Goal: Task Accomplishment & Management: Complete application form

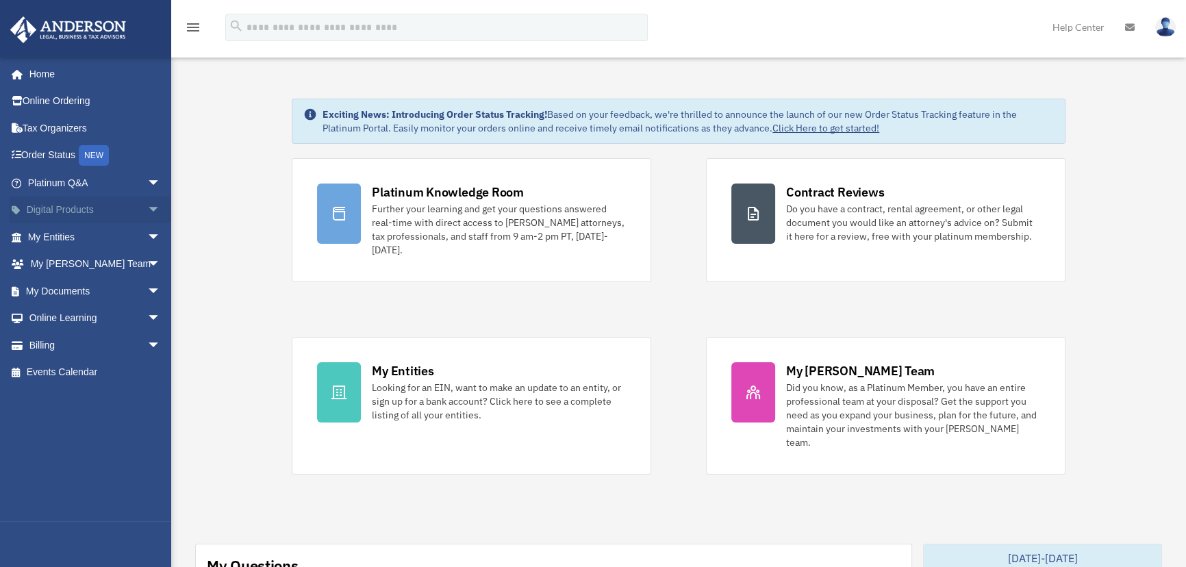
click at [147, 212] on span "arrow_drop_down" at bounding box center [160, 210] width 27 height 28
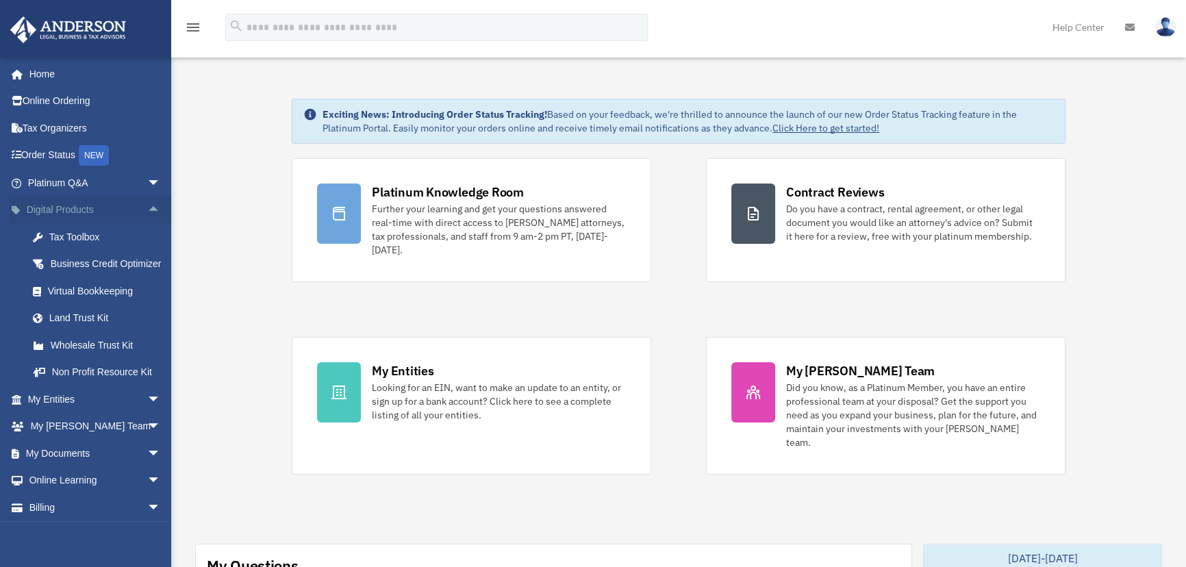
click at [147, 212] on span "arrow_drop_up" at bounding box center [160, 210] width 27 height 28
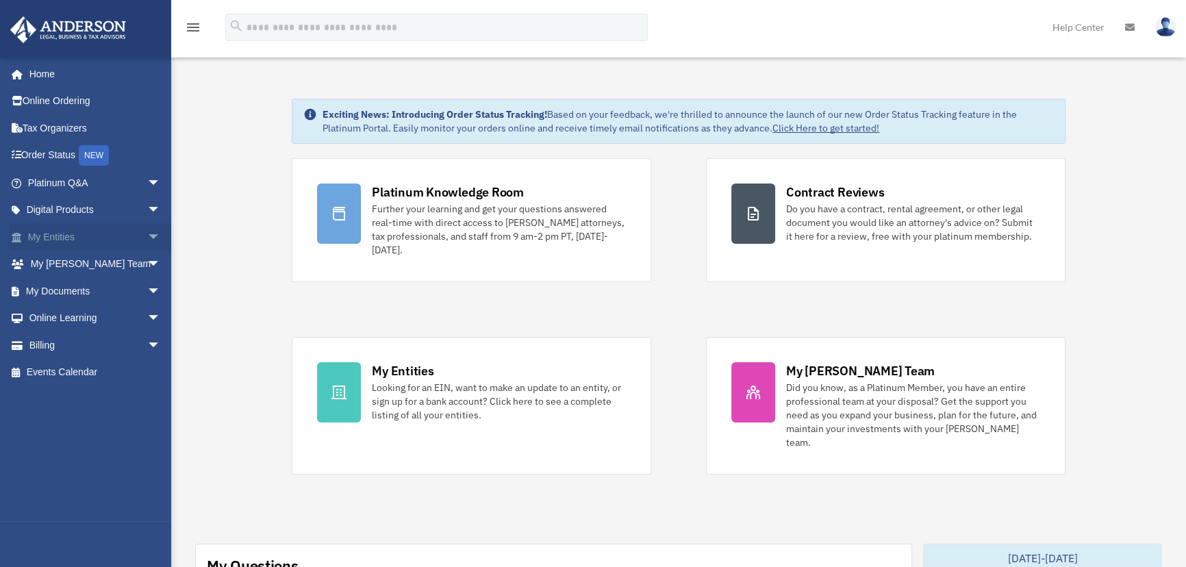
click at [147, 240] on span "arrow_drop_down" at bounding box center [160, 237] width 27 height 28
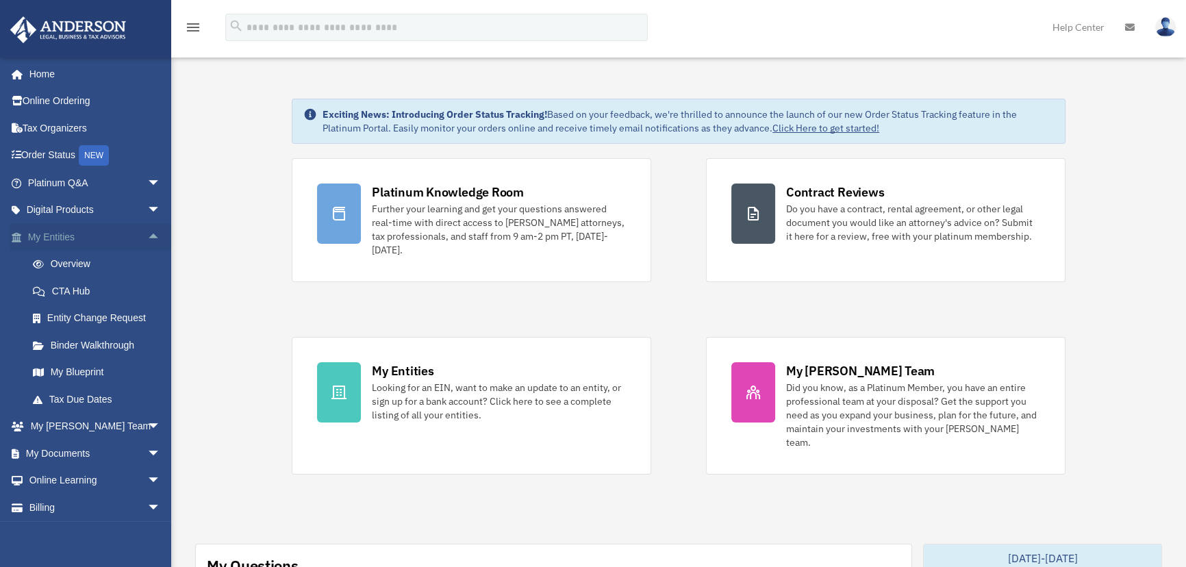
click at [147, 234] on span "arrow_drop_up" at bounding box center [160, 237] width 27 height 28
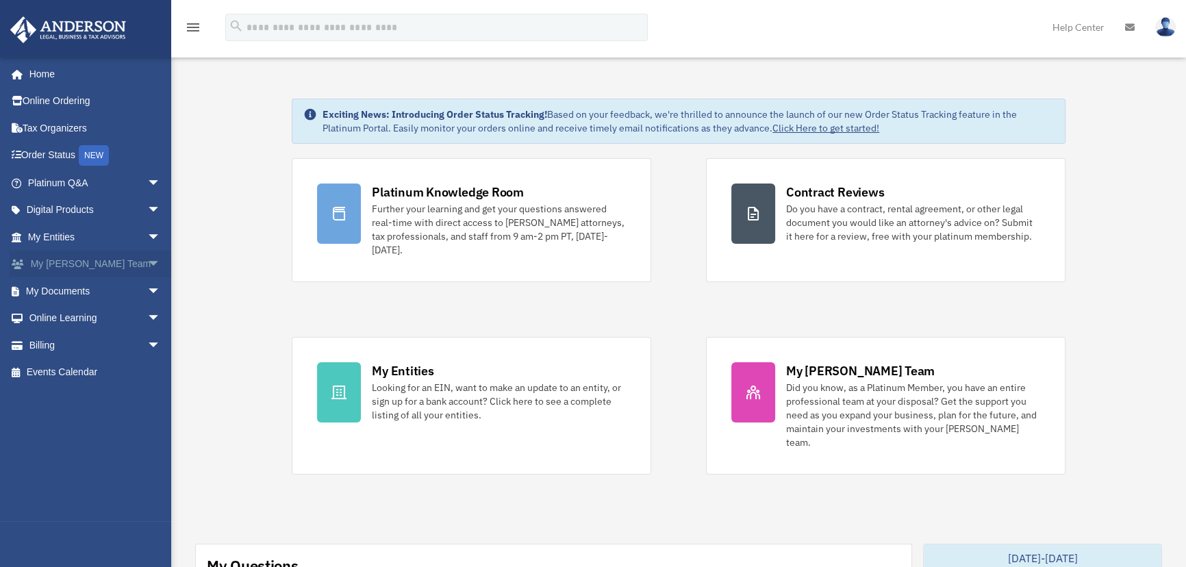
click at [147, 265] on span "arrow_drop_down" at bounding box center [160, 265] width 27 height 28
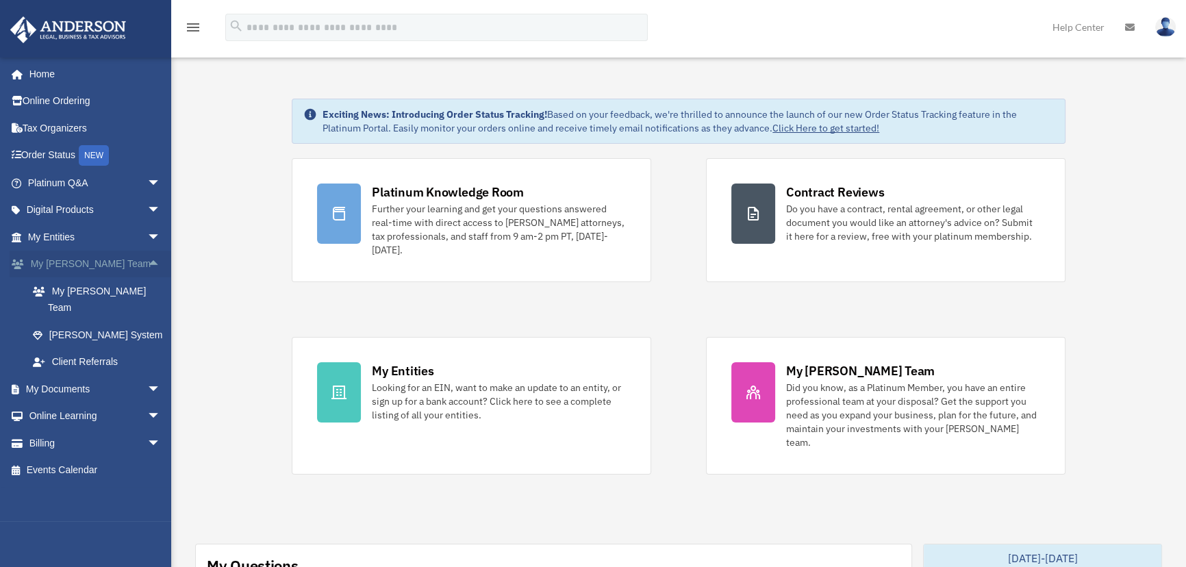
click at [147, 262] on span "arrow_drop_up" at bounding box center [160, 265] width 27 height 28
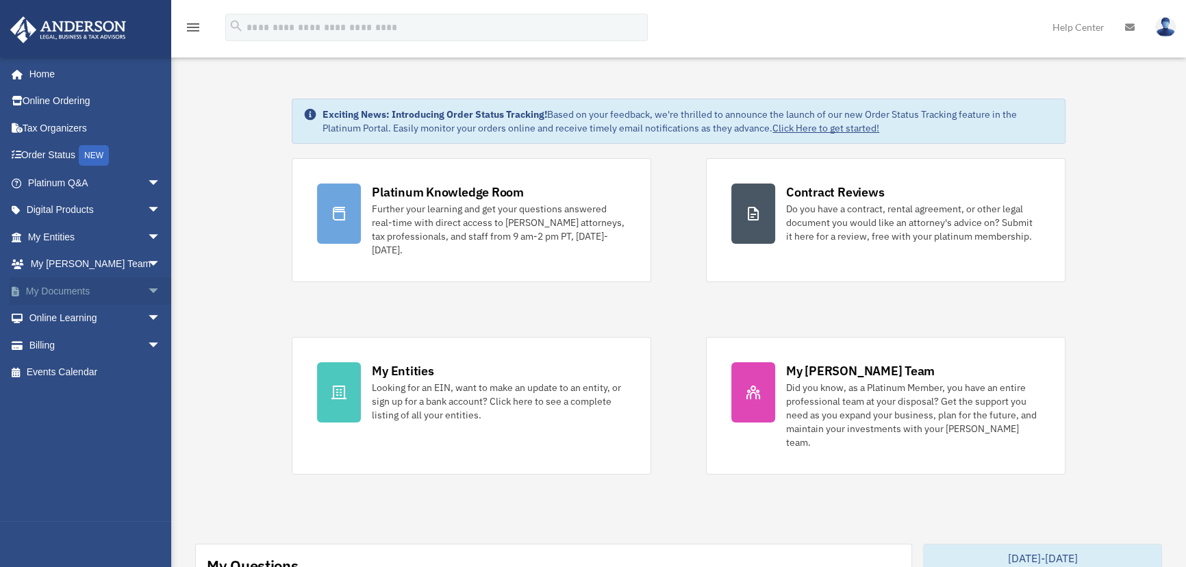
click at [147, 288] on span "arrow_drop_down" at bounding box center [160, 291] width 27 height 28
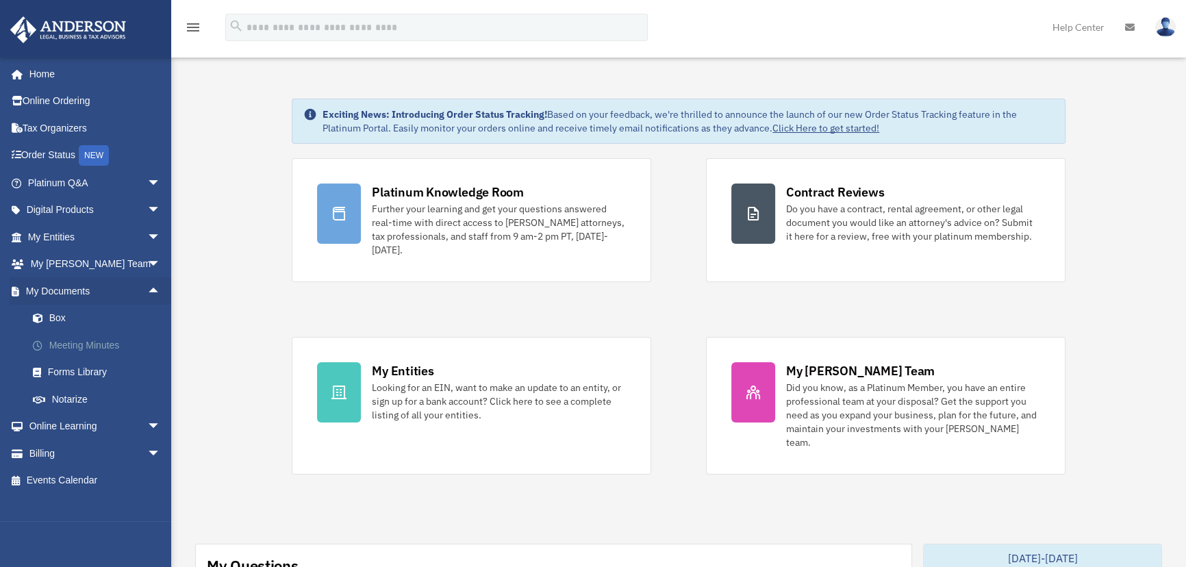
click at [95, 348] on link "Meeting Minutes" at bounding box center [100, 344] width 162 height 27
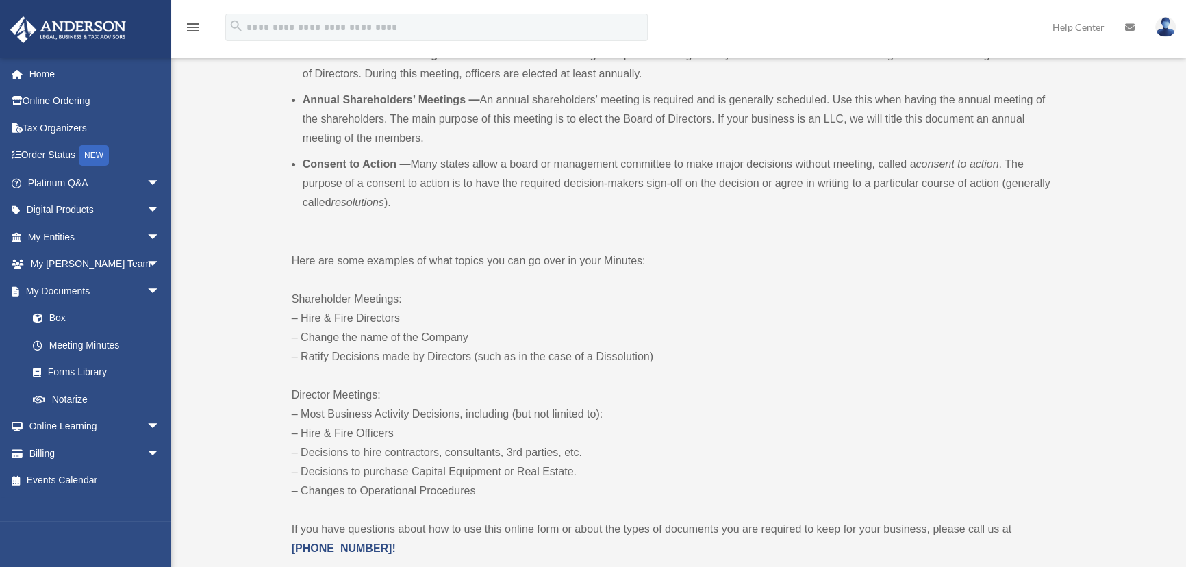
scroll to position [498, 0]
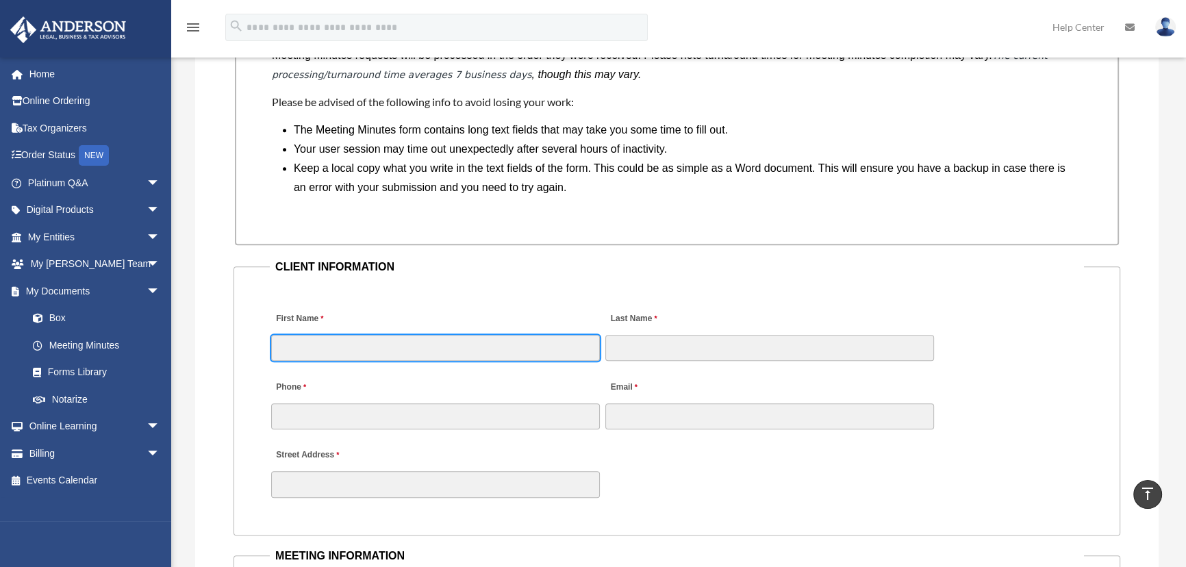
click at [345, 343] on input "First Name" at bounding box center [435, 348] width 329 height 26
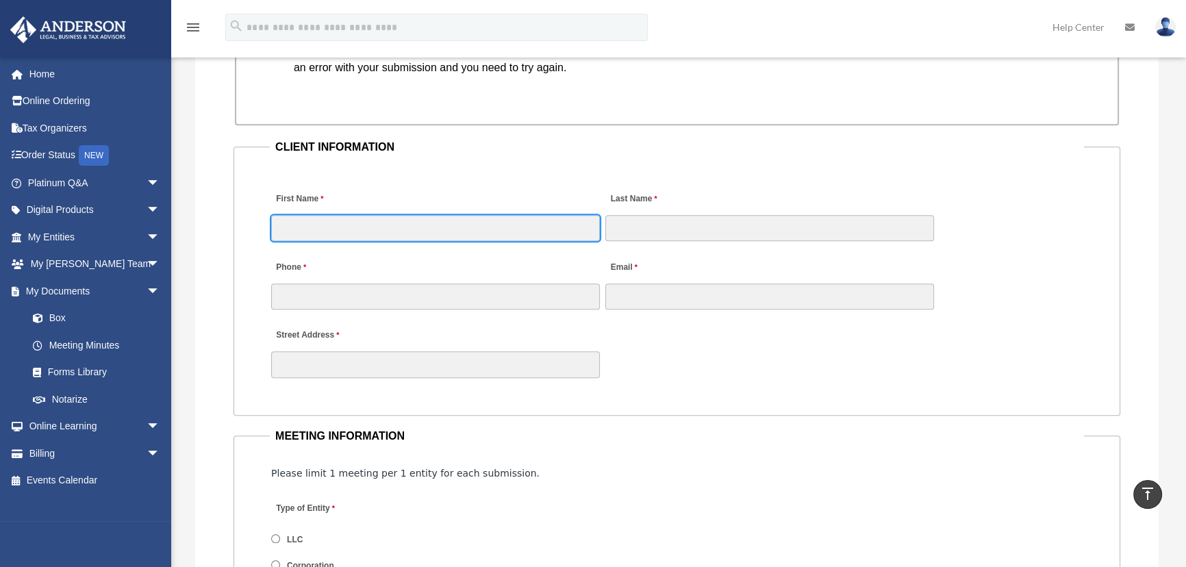
scroll to position [1307, 0]
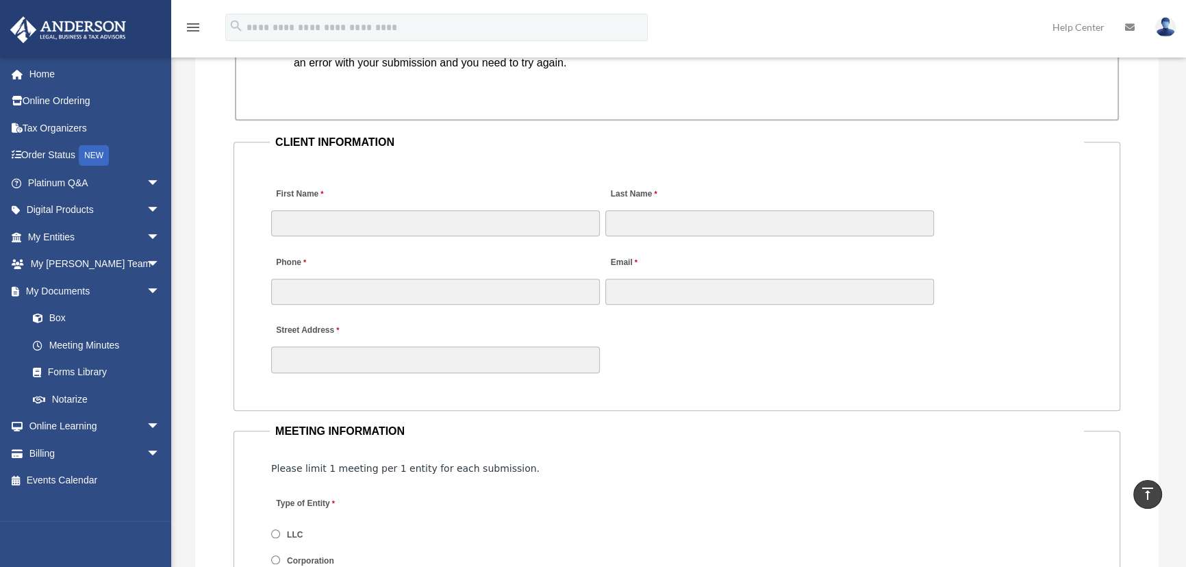
click at [502, 157] on fieldset "CLIENT INFORMATION First Name Last Name Phone Email Street Address" at bounding box center [676, 272] width 886 height 278
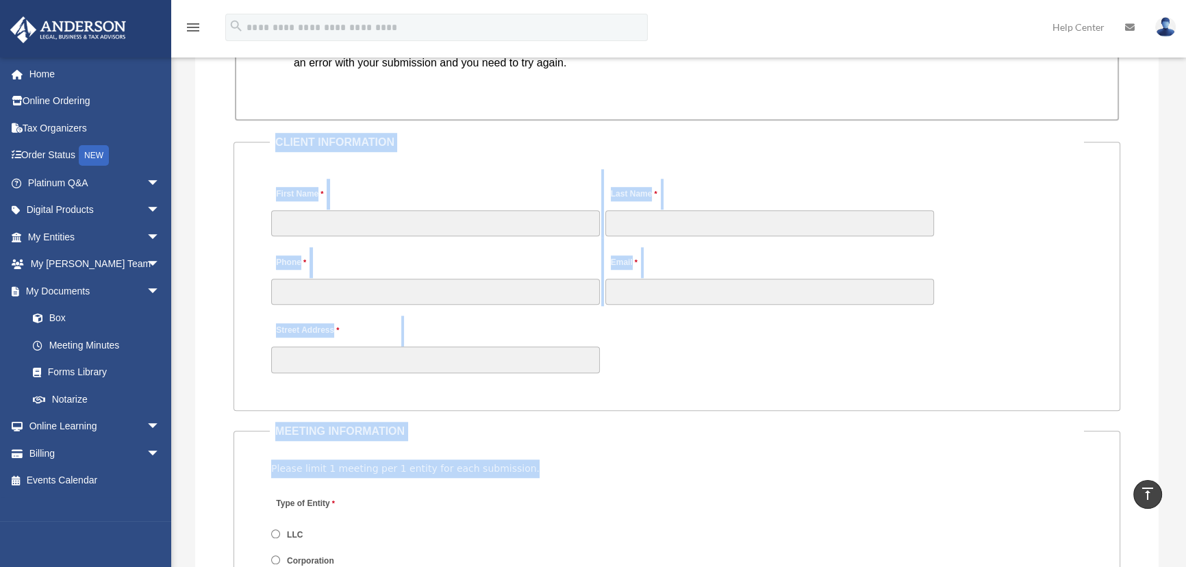
drag, startPoint x: 274, startPoint y: 137, endPoint x: 661, endPoint y: 452, distance: 499.3
drag, startPoint x: 276, startPoint y: 139, endPoint x: 570, endPoint y: 462, distance: 437.1
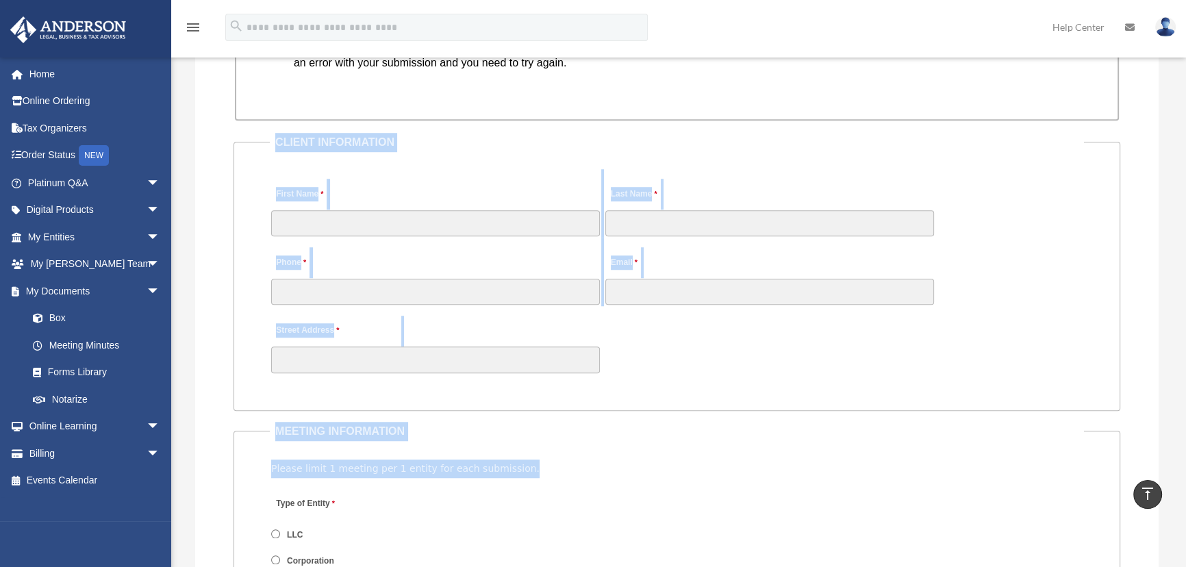
click at [570, 462] on div "Please limit 1 meeting per 1 entity for each submission." at bounding box center [676, 468] width 811 height 18
drag, startPoint x: 556, startPoint y: 463, endPoint x: 274, endPoint y: 135, distance: 432.6
click at [274, 135] on legend "CLIENT INFORMATION" at bounding box center [677, 142] width 814 height 19
drag, startPoint x: 274, startPoint y: 135, endPoint x: 521, endPoint y: 467, distance: 413.9
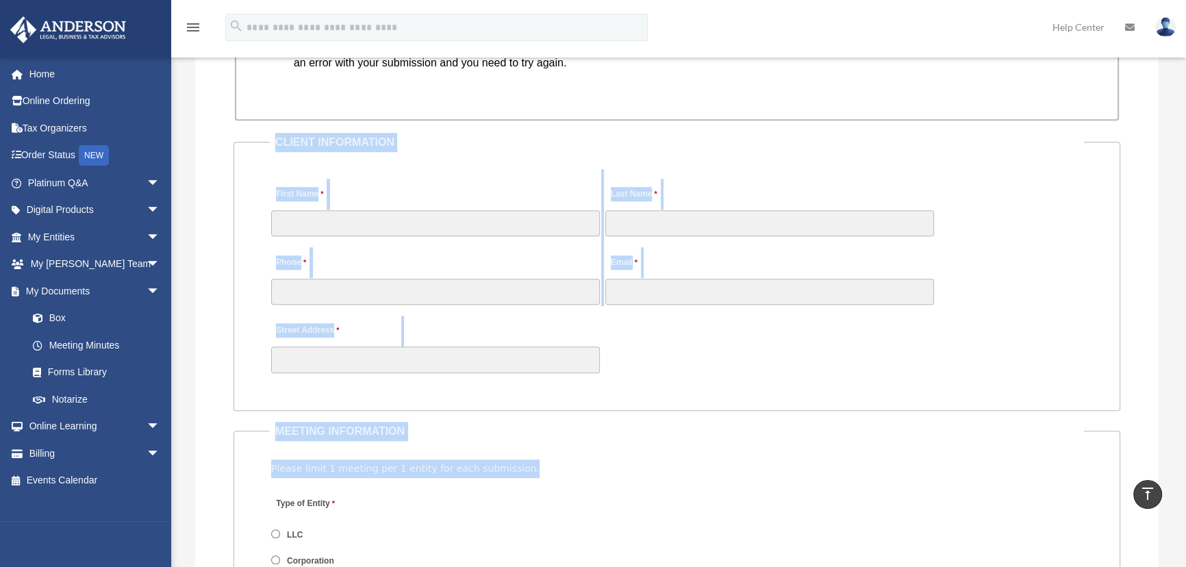
click at [521, 467] on div "Please limit 1 meeting per 1 entity for each submission." at bounding box center [676, 468] width 811 height 18
drag, startPoint x: 521, startPoint y: 469, endPoint x: 268, endPoint y: 133, distance: 420.5
click at [268, 133] on fieldset "CLIENT INFORMATION First Name Last Name Phone Email Street Address" at bounding box center [676, 272] width 886 height 278
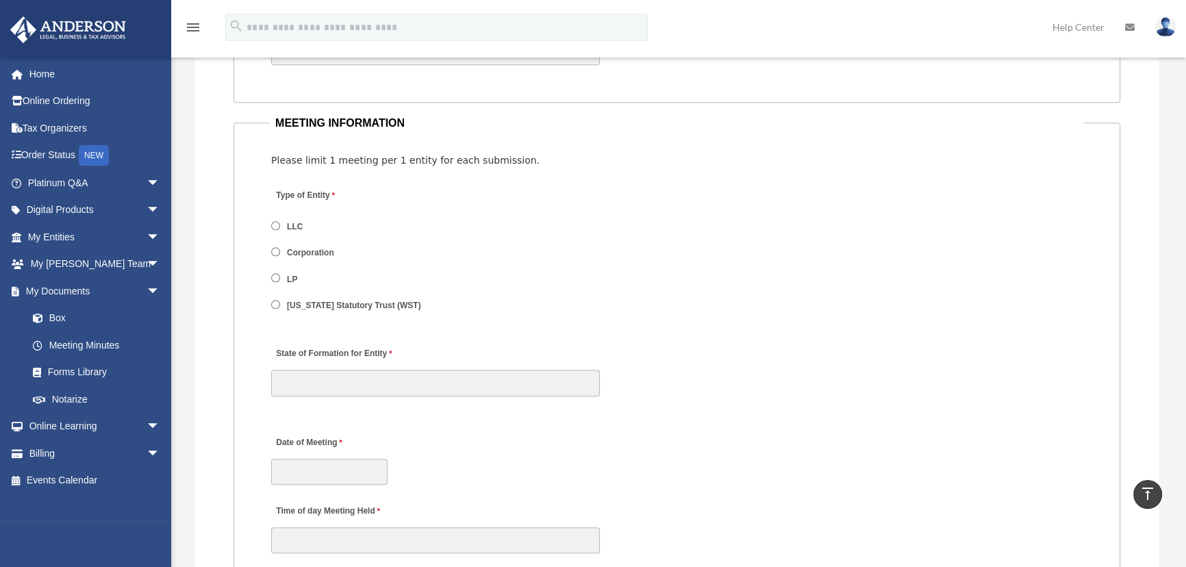
scroll to position [1618, 0]
drag, startPoint x: 282, startPoint y: 120, endPoint x: 414, endPoint y: 159, distance: 136.9
click at [414, 159] on span "Please limit 1 meeting per 1 entity for each submission." at bounding box center [405, 157] width 268 height 11
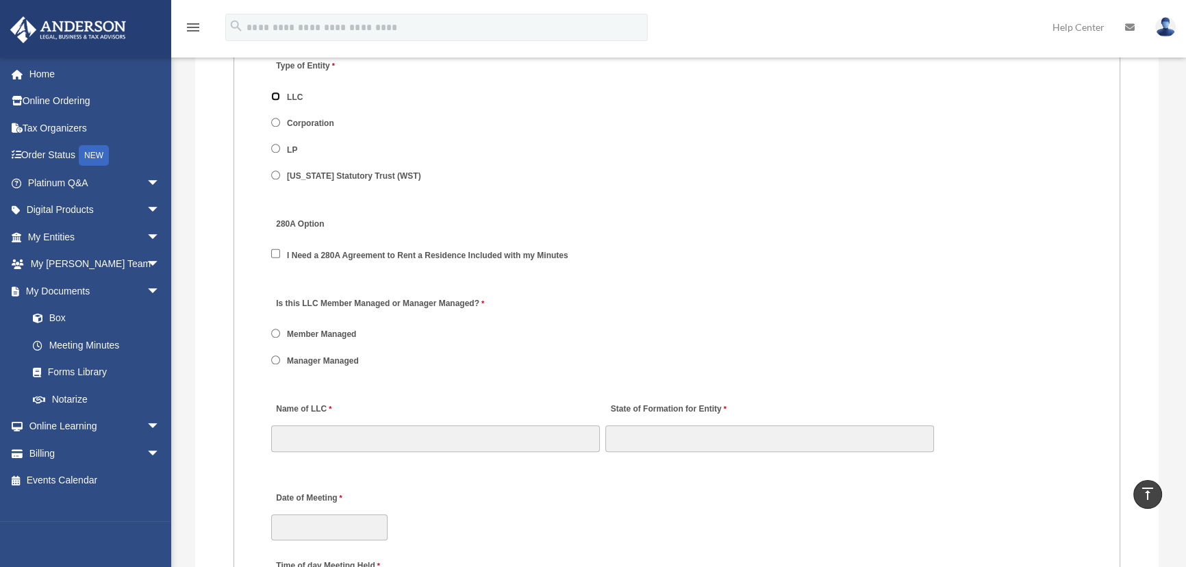
scroll to position [1805, 0]
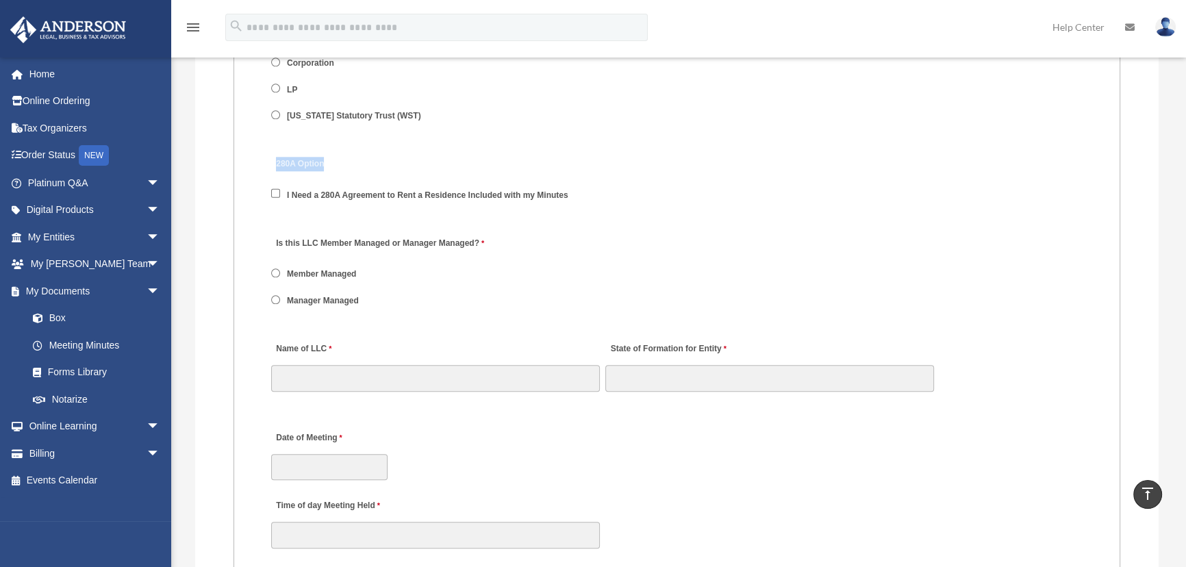
drag, startPoint x: 327, startPoint y: 171, endPoint x: 500, endPoint y: 176, distance: 172.6
click at [500, 176] on div "280A Option I Need a 280A Agreement to Rent a Residence Included with my Minutes" at bounding box center [677, 183] width 814 height 71
drag, startPoint x: 280, startPoint y: 247, endPoint x: 324, endPoint y: 275, distance: 51.7
click at [324, 272] on div "Is this LLC Member Managed or Manager Managed? Member Managed Manager Managed" at bounding box center [677, 275] width 814 height 97
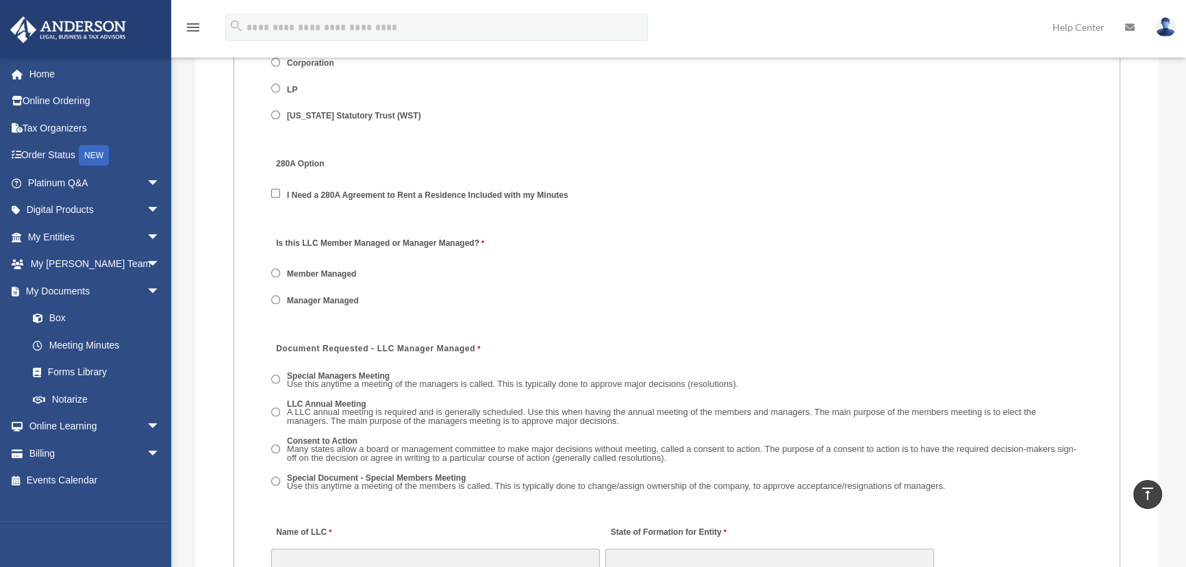
click at [381, 280] on div "Is this LLC Member Managed or Manager Managed? Member Managed Manager Managed" at bounding box center [677, 275] width 814 height 97
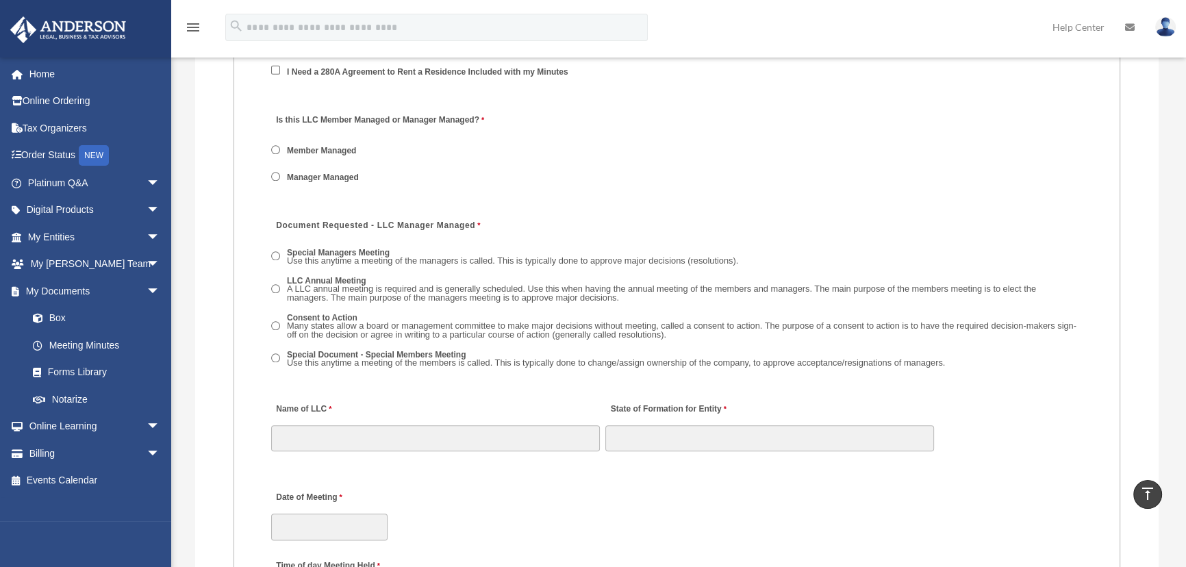
scroll to position [1929, 0]
drag, startPoint x: 292, startPoint y: 224, endPoint x: 462, endPoint y: 224, distance: 169.8
click at [462, 224] on span "Document Requested - LLC Manager Managed" at bounding box center [375, 224] width 199 height 10
click at [348, 331] on span "Many states allow a board or management committee to make major decisions witho…" at bounding box center [681, 328] width 789 height 19
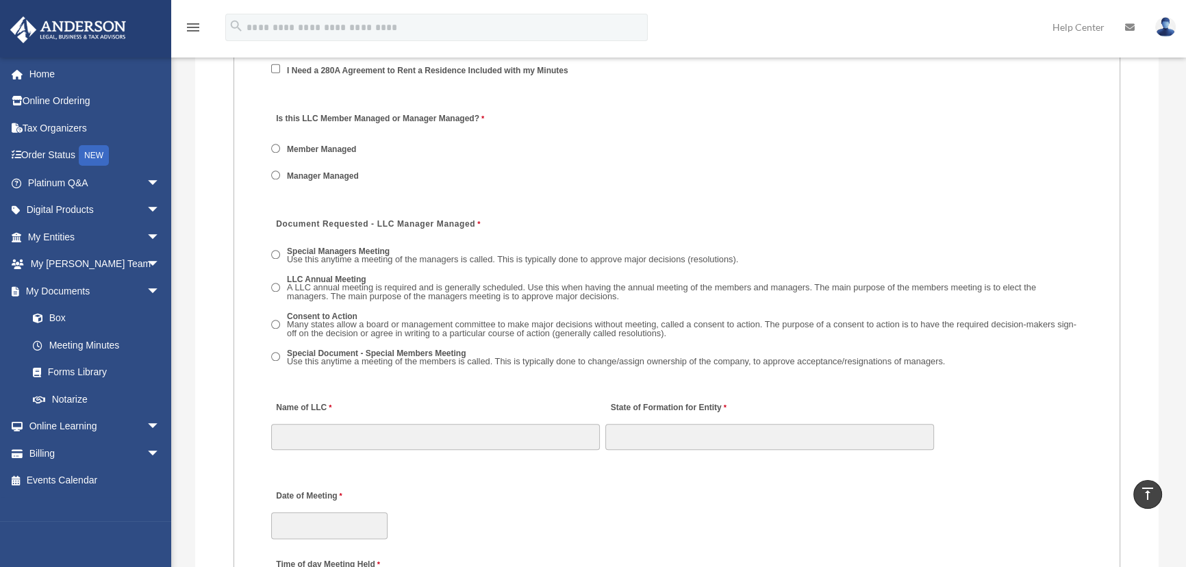
click at [357, 364] on span "Use this anytime a meeting of the members is called. This is typically done to …" at bounding box center [616, 361] width 658 height 10
drag, startPoint x: 501, startPoint y: 356, endPoint x: 820, endPoint y: 367, distance: 318.5
click at [816, 368] on label "Special Document - Special Members Meeting Use this anytime a meeting of the me…" at bounding box center [616, 358] width 667 height 21
click at [822, 366] on label "Special Document - Special Members Meeting Use this anytime a meeting of the me…" at bounding box center [616, 358] width 667 height 21
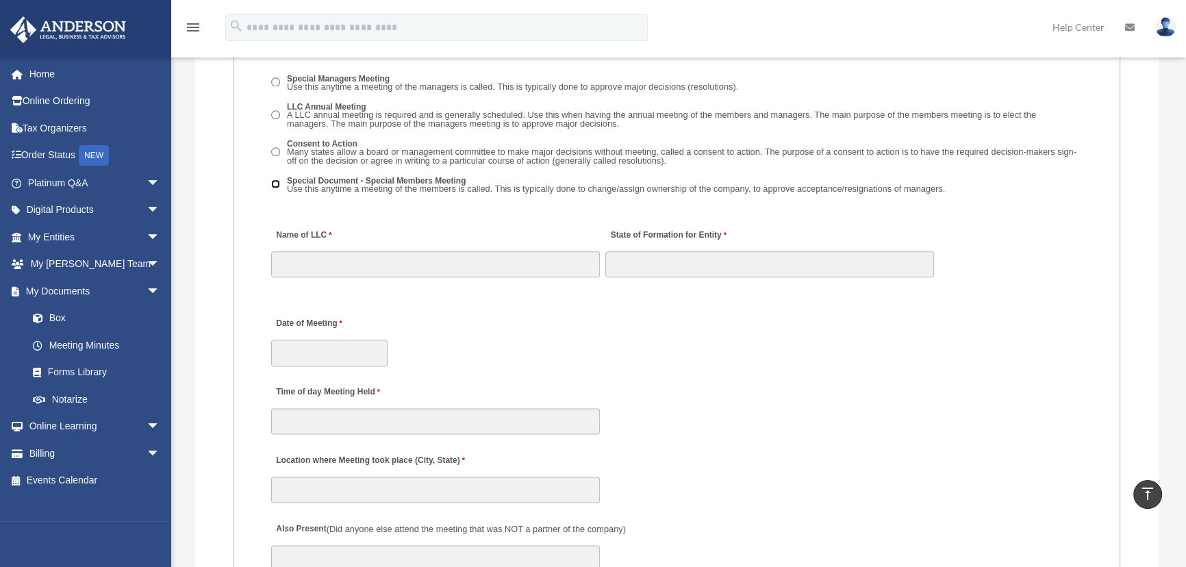
scroll to position [2116, 0]
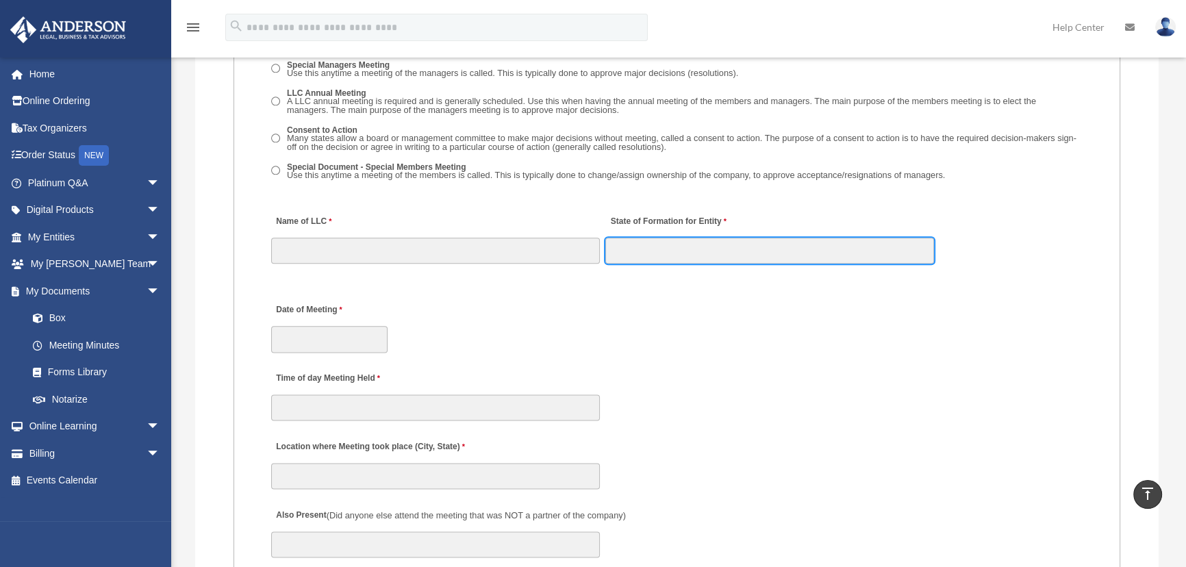
click at [637, 241] on input "State of Formation for Entity" at bounding box center [769, 251] width 329 height 26
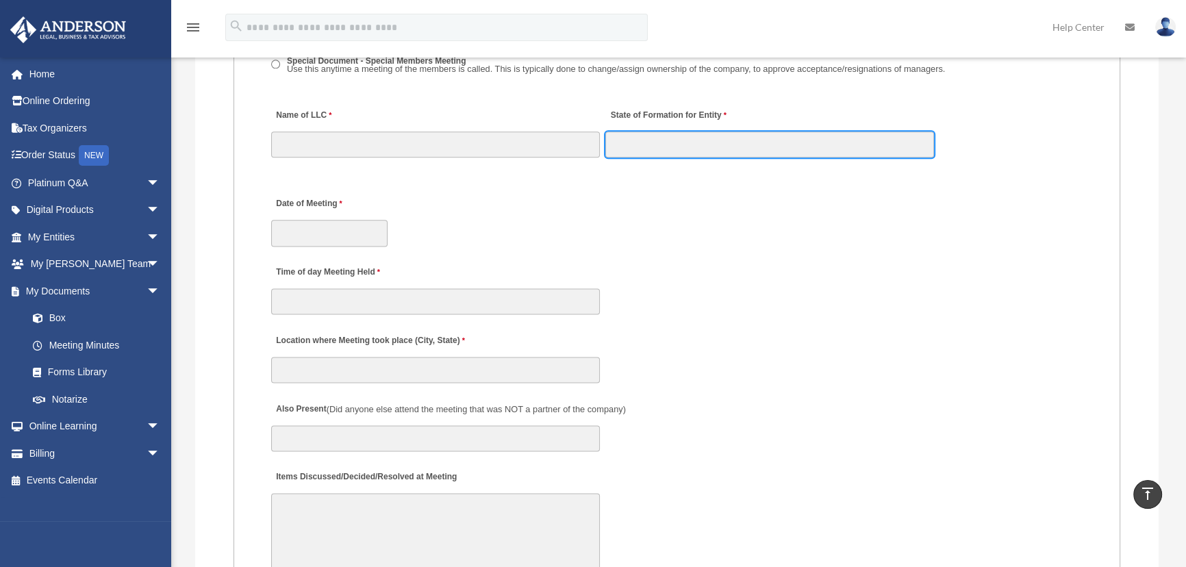
scroll to position [2240, 0]
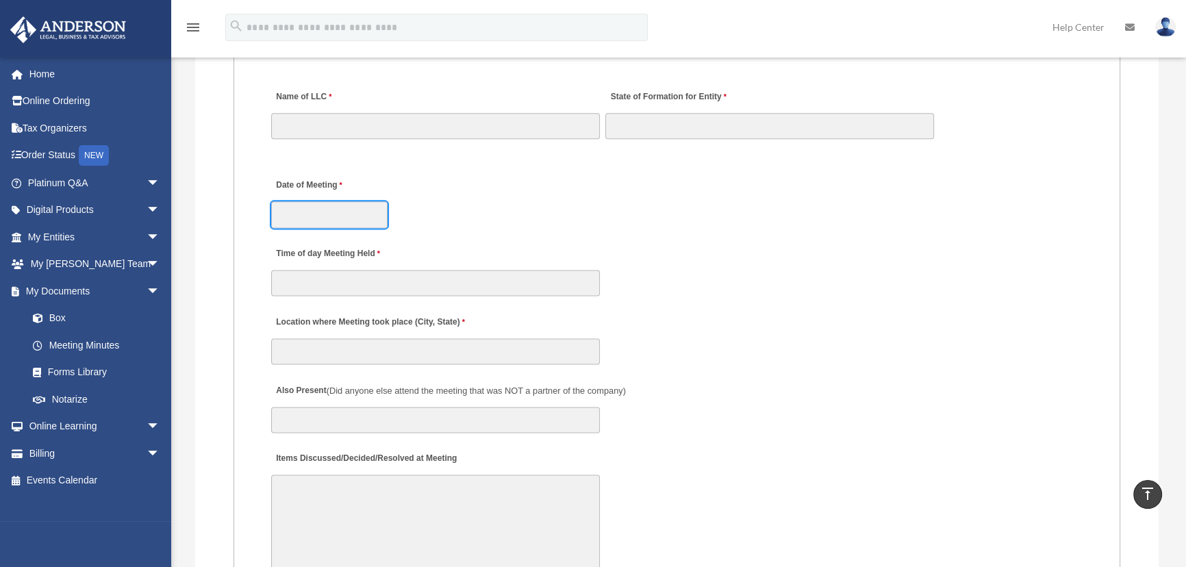
click at [288, 213] on input "Date of Meeting" at bounding box center [329, 214] width 116 height 26
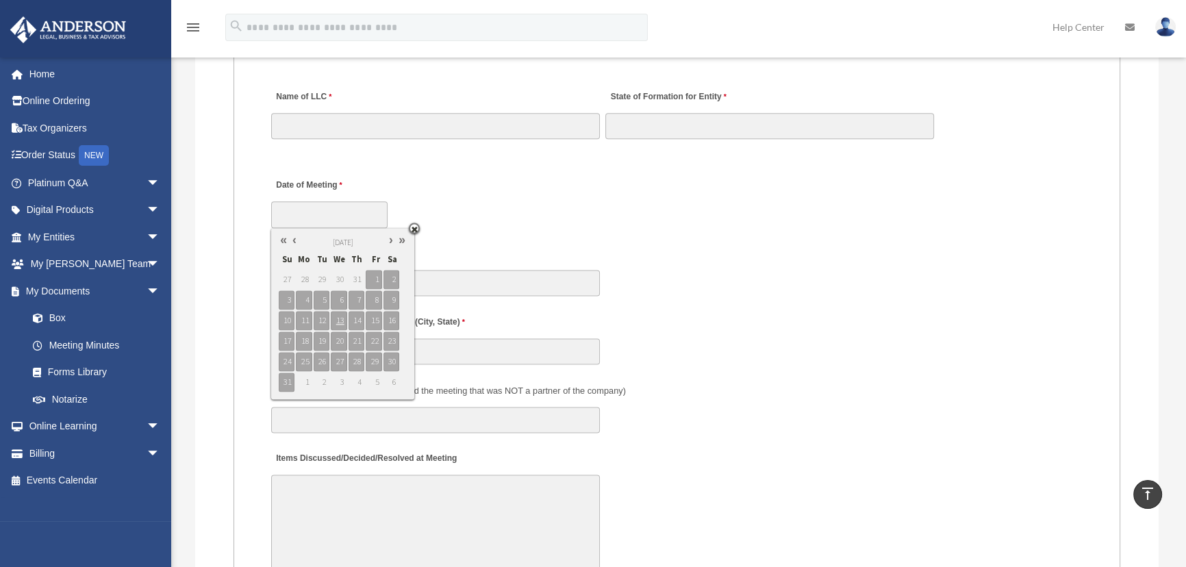
click at [276, 183] on label "Date of Meeting" at bounding box center [336, 186] width 130 height 18
click at [276, 201] on input "Date of Meeting" at bounding box center [329, 214] width 116 height 26
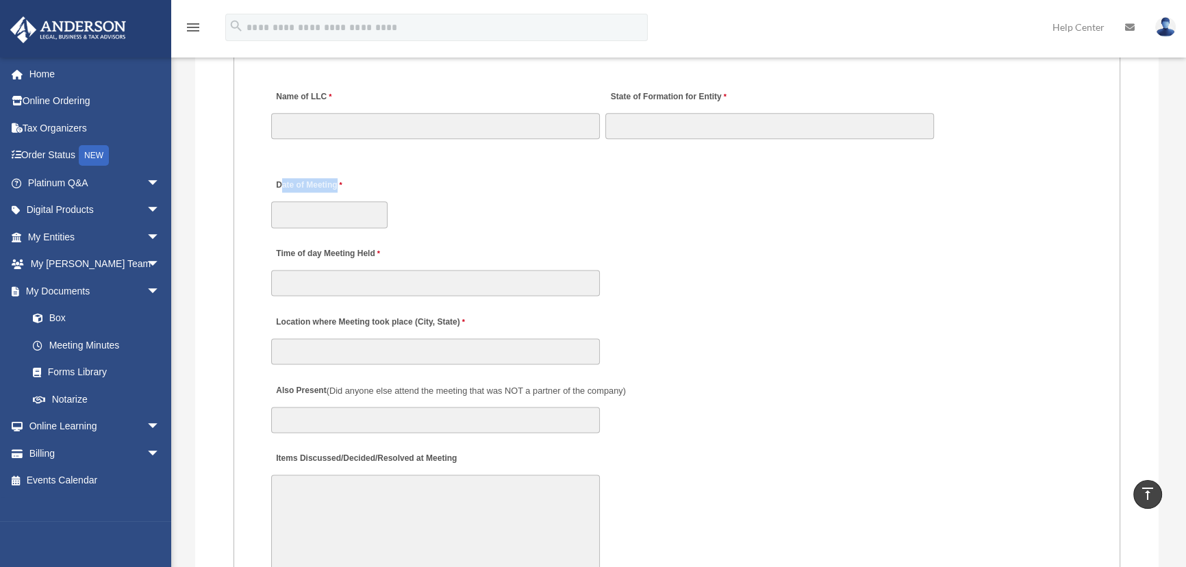
drag, startPoint x: 280, startPoint y: 185, endPoint x: 407, endPoint y: 190, distance: 127.5
click at [407, 190] on div "Date of Meeting" at bounding box center [677, 199] width 814 height 60
click at [411, 190] on div "Date of Meeting" at bounding box center [677, 199] width 814 height 60
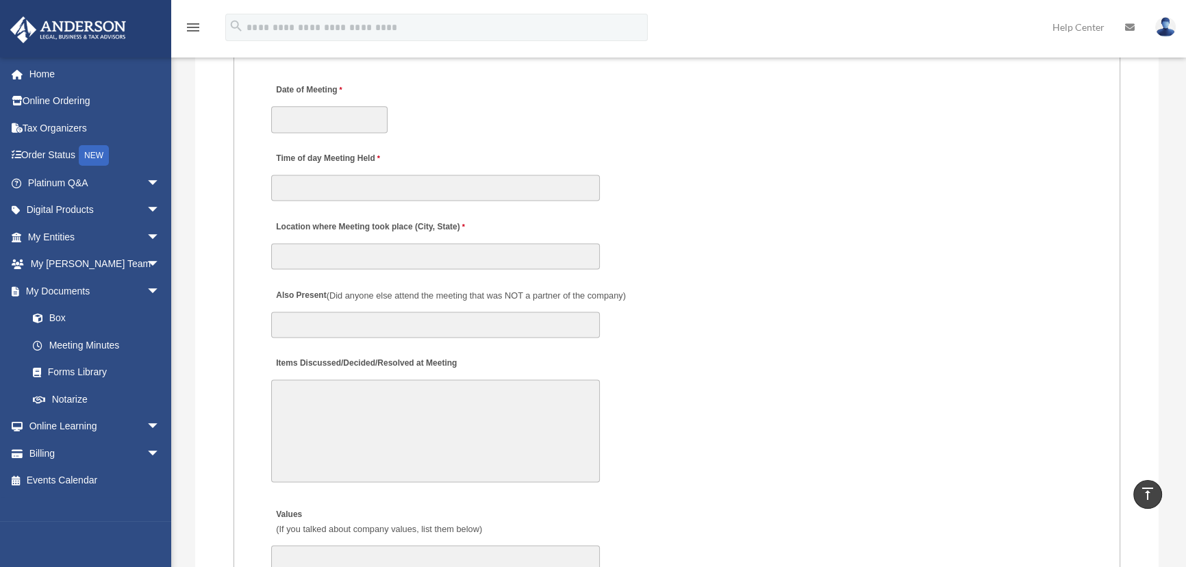
scroll to position [2365, 0]
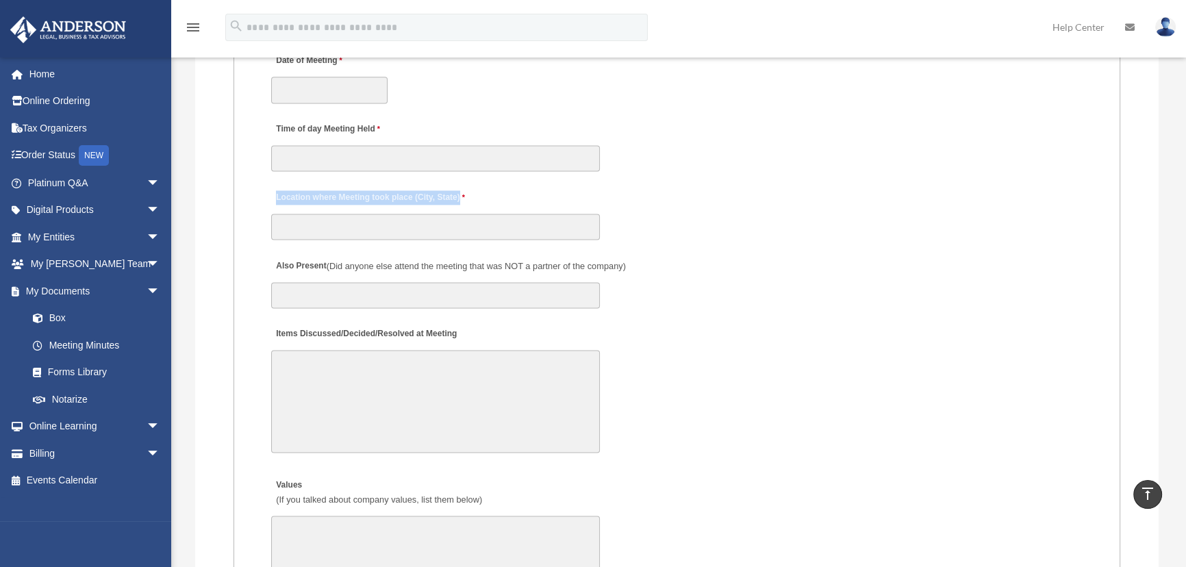
drag, startPoint x: 271, startPoint y: 199, endPoint x: 492, endPoint y: 195, distance: 221.2
click at [492, 195] on div "Location where Meeting took place (City, State)" at bounding box center [677, 211] width 814 height 60
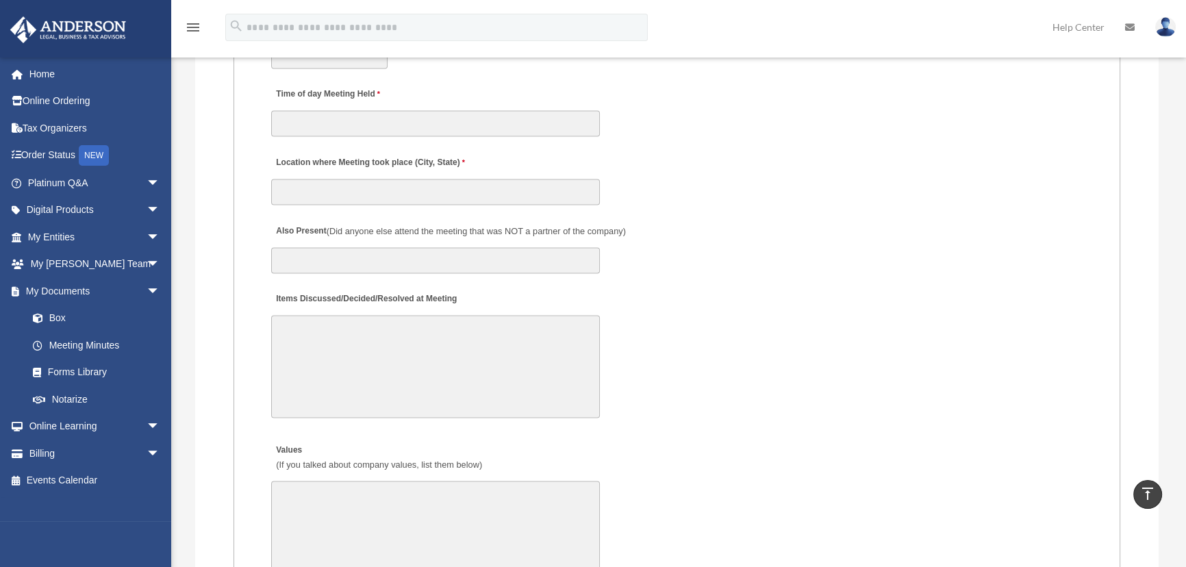
scroll to position [2427, 0]
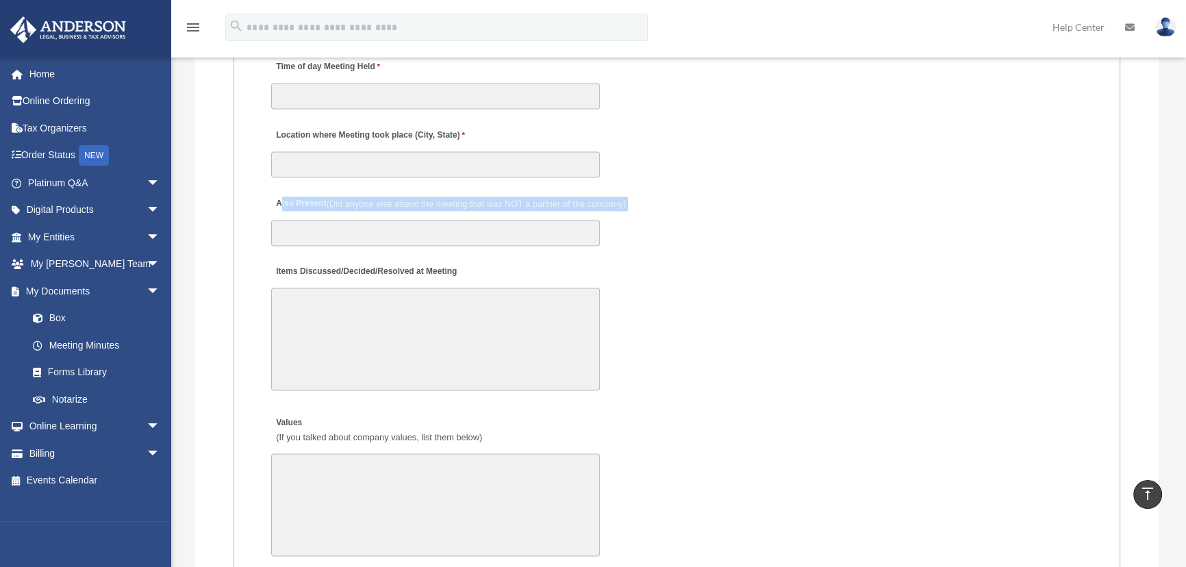
drag, startPoint x: 281, startPoint y: 205, endPoint x: 632, endPoint y: 212, distance: 351.3
click at [632, 212] on div "Also Present (Did anyone else attend the meeting that was NOT a partner of the …" at bounding box center [677, 217] width 814 height 60
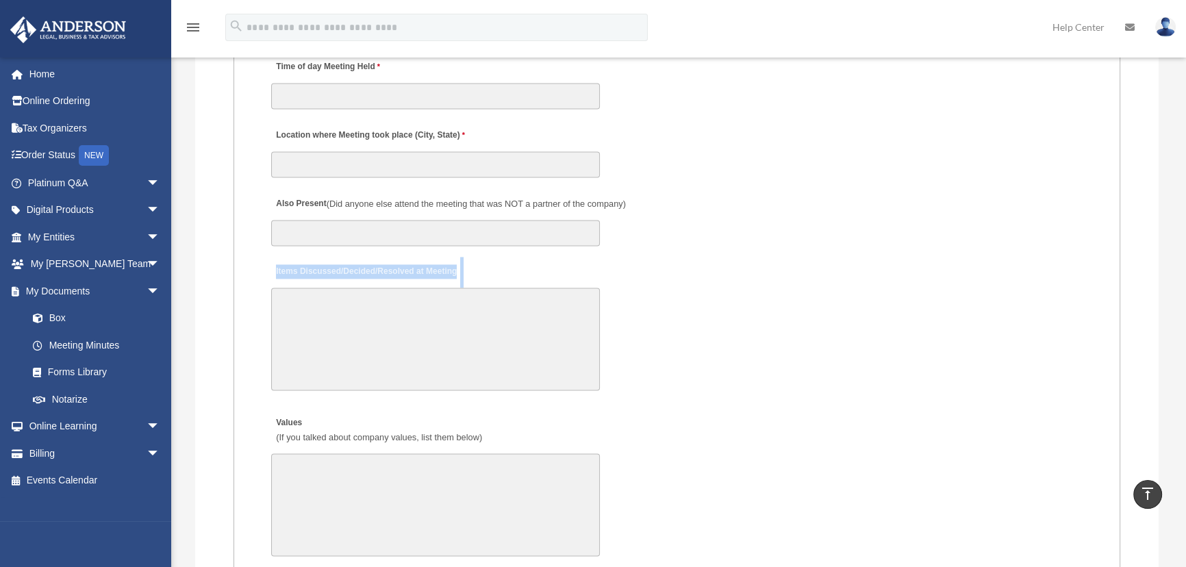
drag, startPoint x: 275, startPoint y: 269, endPoint x: 382, endPoint y: 307, distance: 113.9
click at [411, 301] on div "Items Discussed/Decided/Resolved at Meeting 30000 characters left." at bounding box center [677, 326] width 814 height 142
click at [382, 307] on textarea "Items Discussed/Decided/Resolved at Meeting" at bounding box center [435, 339] width 329 height 103
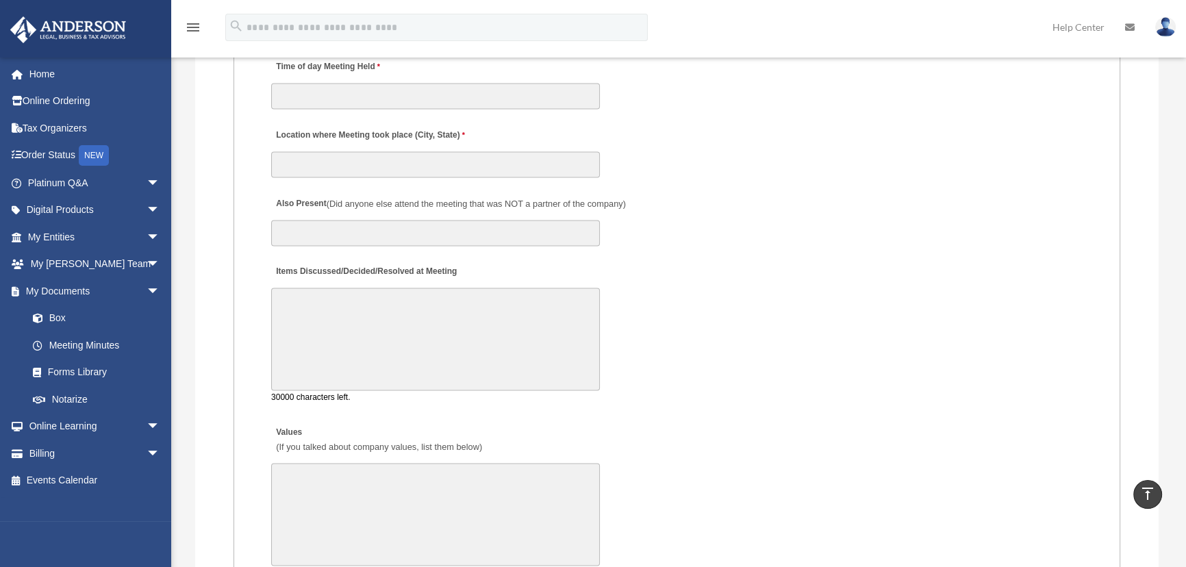
click at [254, 325] on fieldset "MEETING INFORMATION Please limit 1 meeting per 1 entity for each submission. Ty…" at bounding box center [676, 244] width 886 height 1885
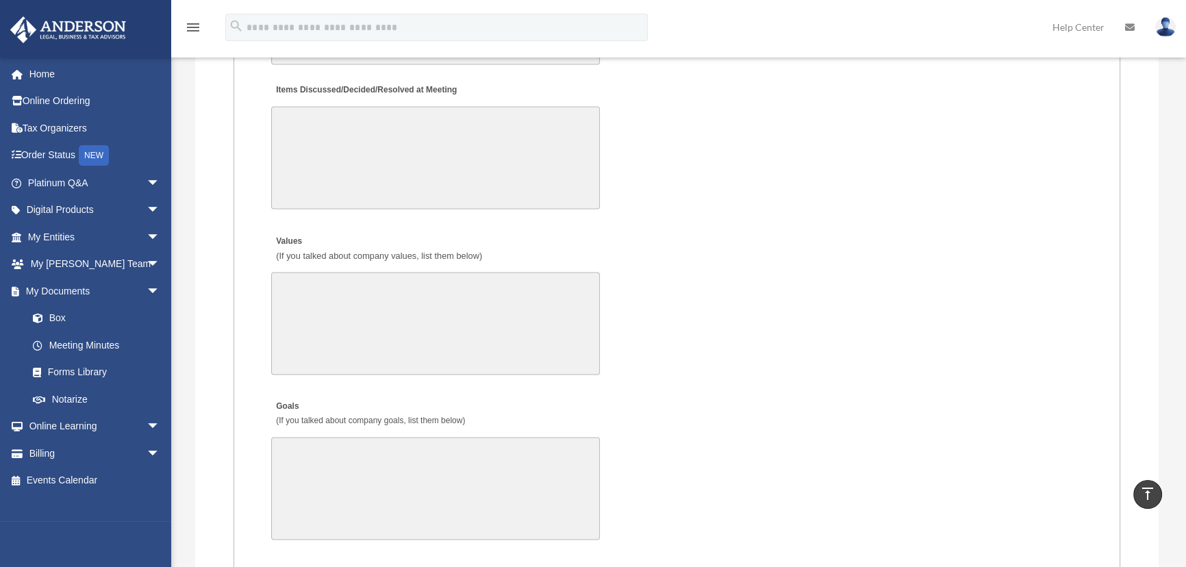
scroll to position [2676, 0]
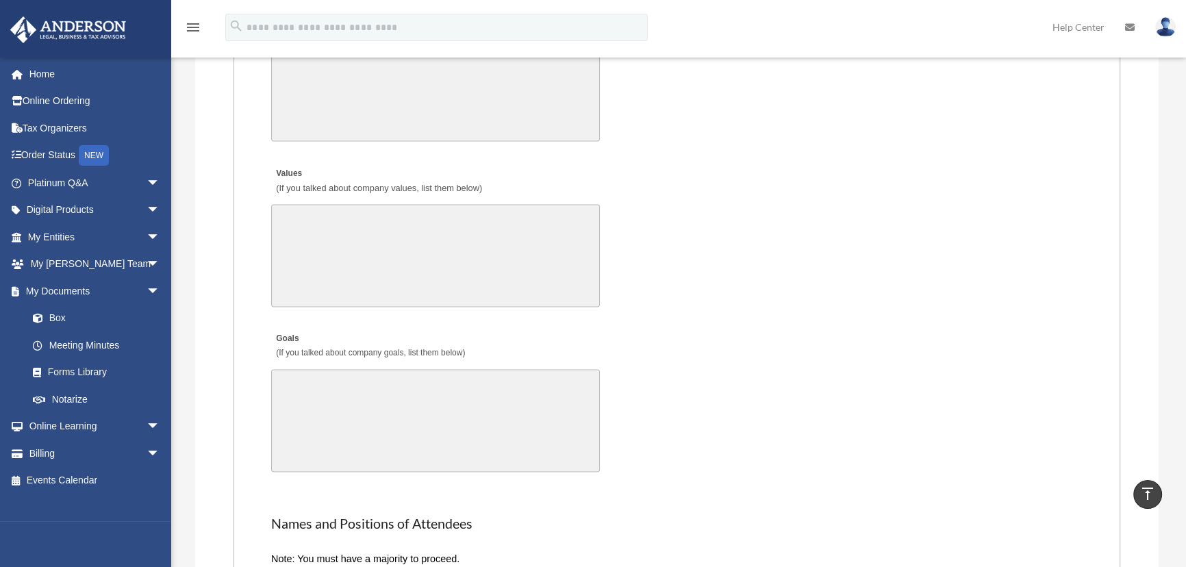
click at [353, 268] on textarea "Values (If you talked about company values, list them below)" at bounding box center [435, 255] width 329 height 103
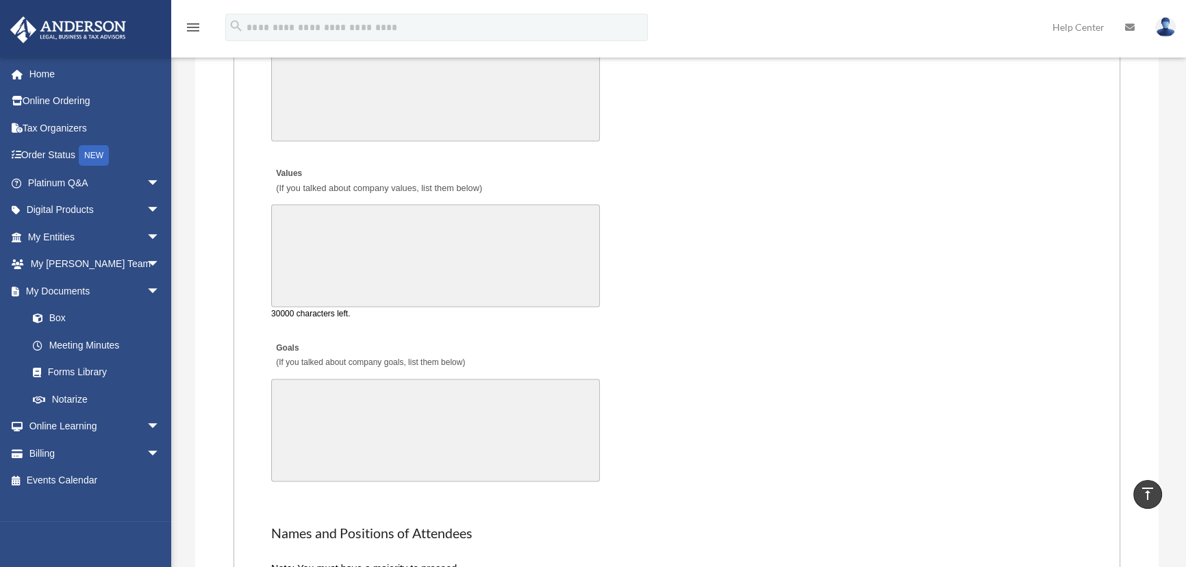
click at [355, 397] on textarea "Goals (If you talked about company goals, list them below)" at bounding box center [435, 430] width 329 height 103
click at [329, 303] on textarea "Values (If you talked about company values, list them below)" at bounding box center [435, 255] width 329 height 103
click at [335, 403] on textarea "Goals (If you talked about company goals, list them below)" at bounding box center [435, 430] width 329 height 103
click at [330, 267] on textarea "Values (If you talked about company values, list them below)" at bounding box center [435, 255] width 329 height 103
click at [314, 401] on textarea "Goals (If you talked about company goals, list them below)" at bounding box center [435, 420] width 329 height 103
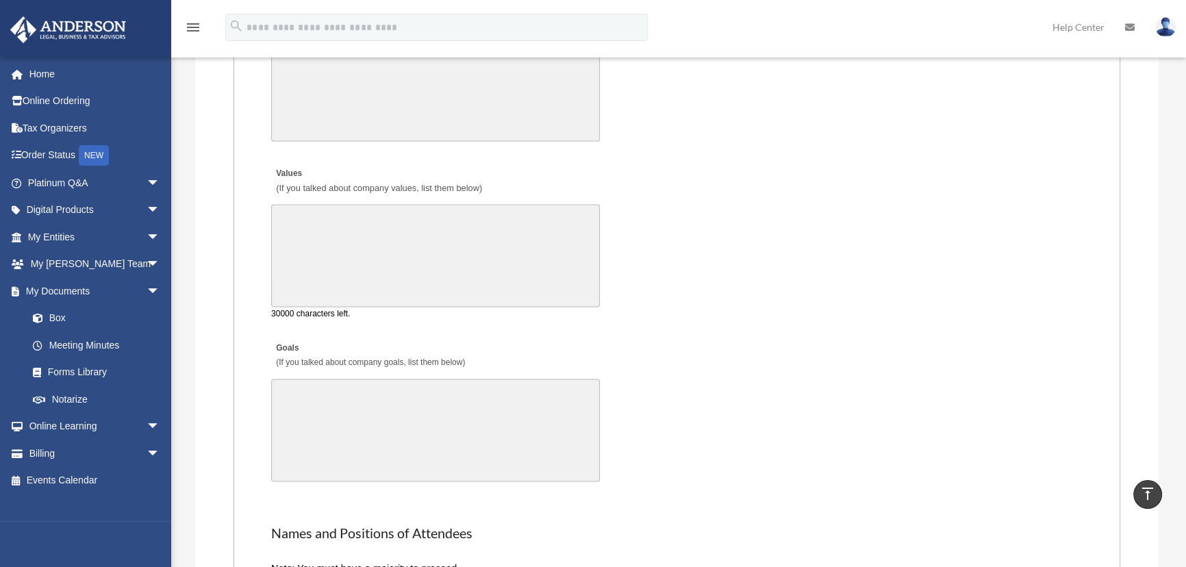
click at [320, 254] on textarea "Values (If you talked about company values, list them below)" at bounding box center [435, 255] width 329 height 103
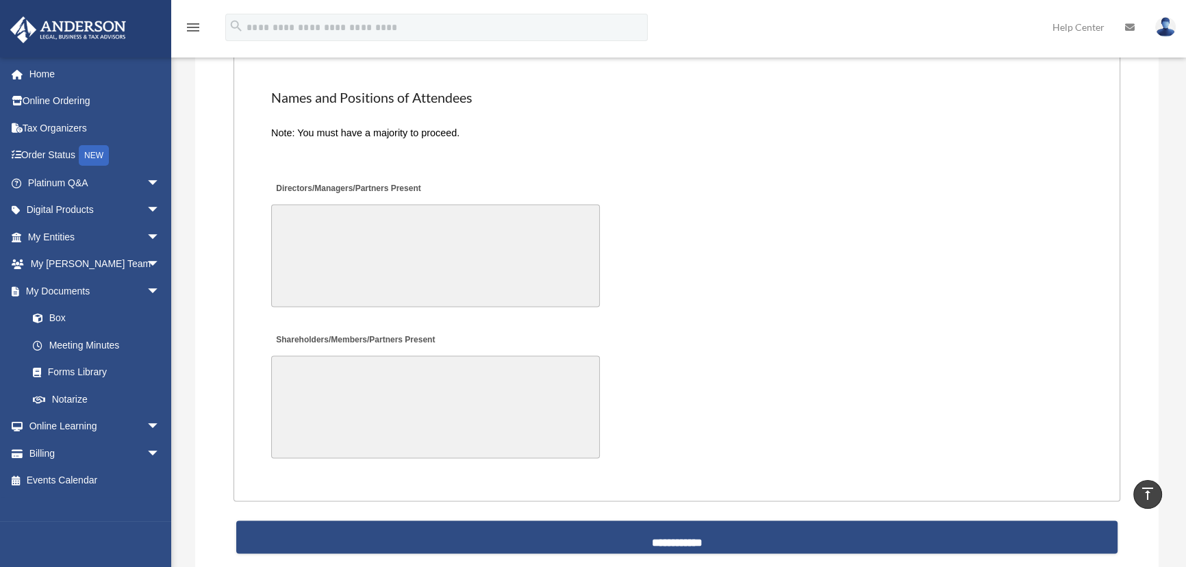
scroll to position [3101, 0]
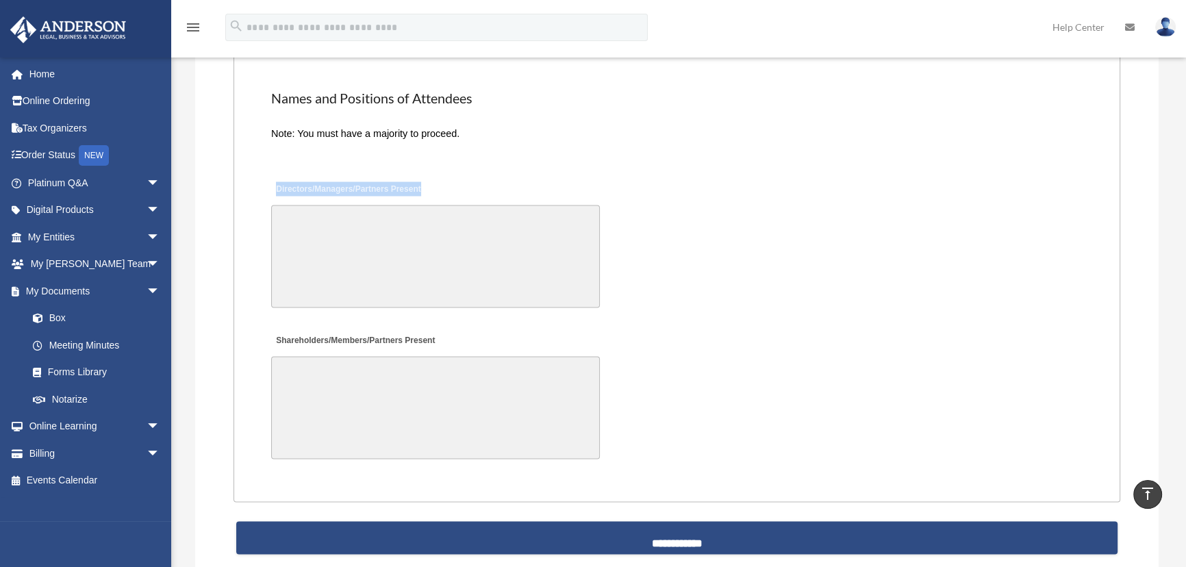
drag, startPoint x: 277, startPoint y: 185, endPoint x: 459, endPoint y: 185, distance: 182.1
click at [459, 185] on div "Directors/Managers/Partners Present" at bounding box center [677, 244] width 814 height 142
drag, startPoint x: 313, startPoint y: 190, endPoint x: 368, endPoint y: 193, distance: 55.6
click at [368, 193] on label "Directors/Managers/Partners Present" at bounding box center [347, 189] width 153 height 18
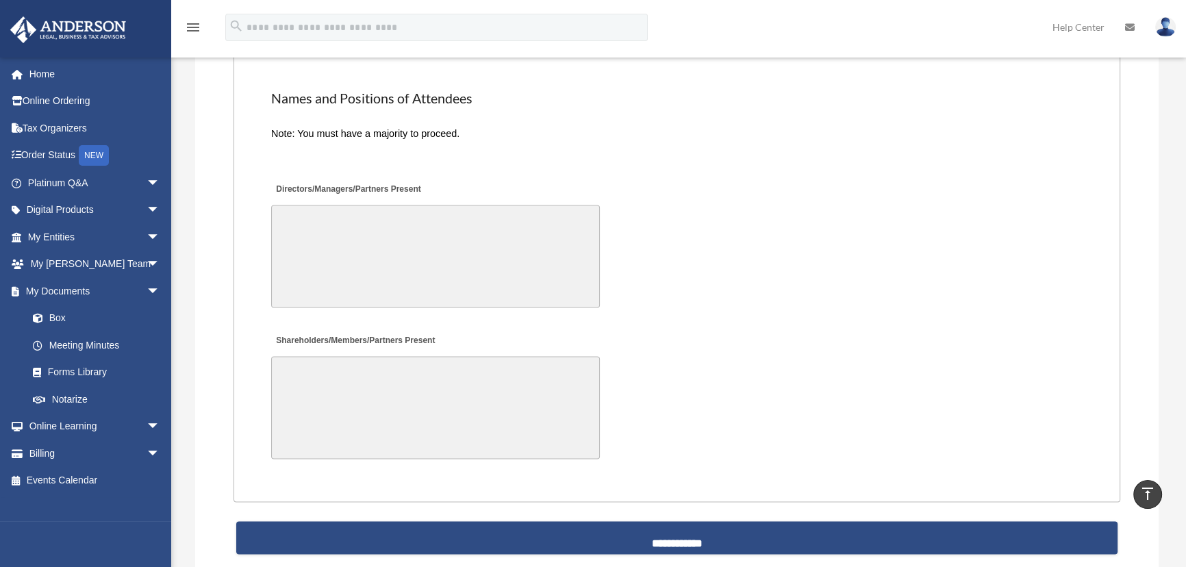
click at [328, 223] on textarea "Directors/Managers/Partners Present" at bounding box center [435, 256] width 329 height 103
click at [328, 403] on textarea "Shareholders/Members/Partners Present" at bounding box center [435, 407] width 329 height 103
